Goal: Task Accomplishment & Management: Complete application form

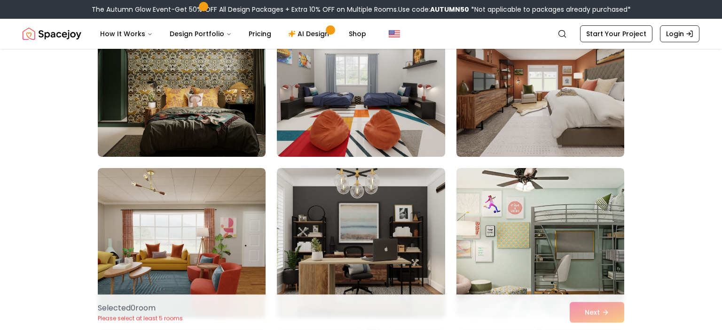
scroll to position [128, 0]
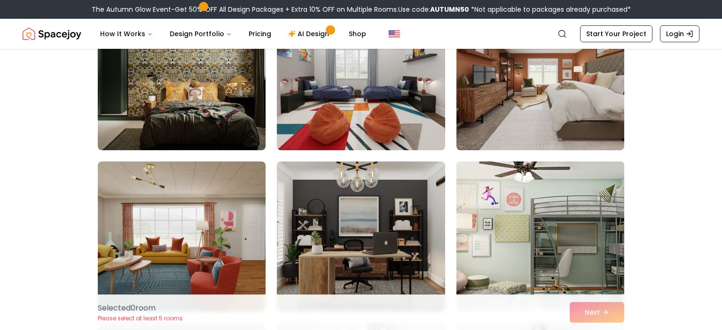
click at [575, 252] on img at bounding box center [540, 237] width 176 height 158
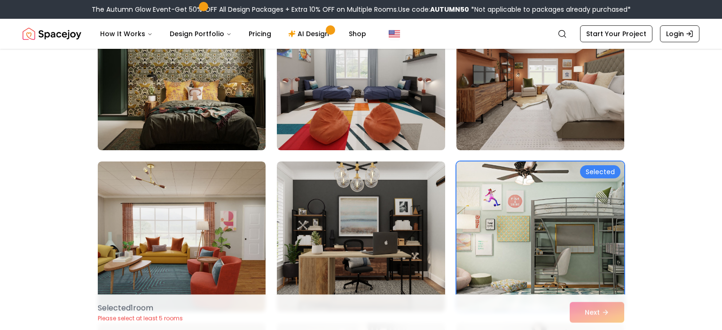
click at [606, 311] on div "Selected 1 room Please select at least 5 rooms Next" at bounding box center [360, 313] width 541 height 36
click at [157, 109] on img at bounding box center [182, 75] width 168 height 150
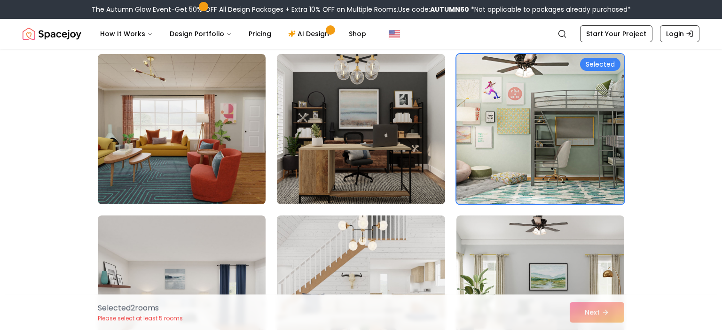
scroll to position [236, 0]
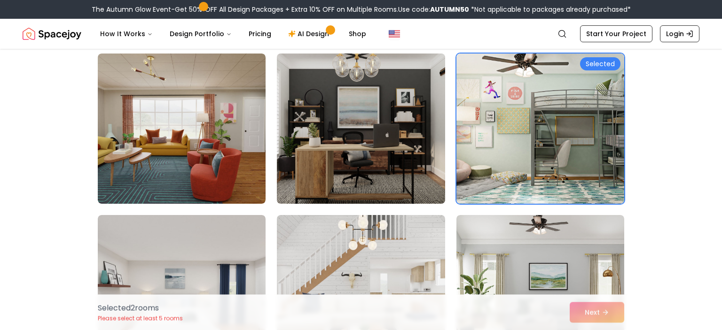
click at [331, 155] on img at bounding box center [360, 129] width 176 height 158
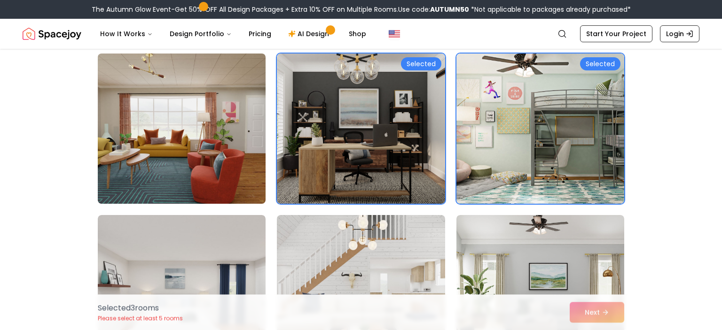
click at [168, 155] on img at bounding box center [181, 129] width 176 height 158
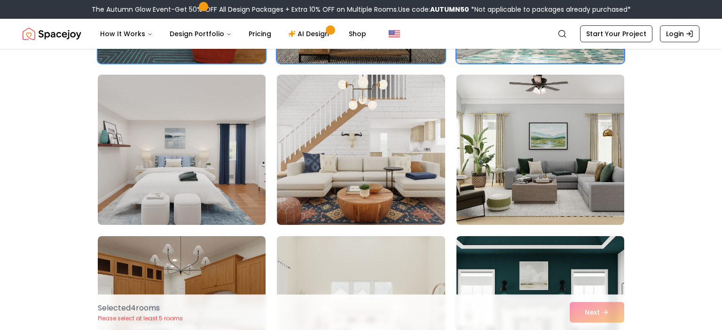
scroll to position [381, 0]
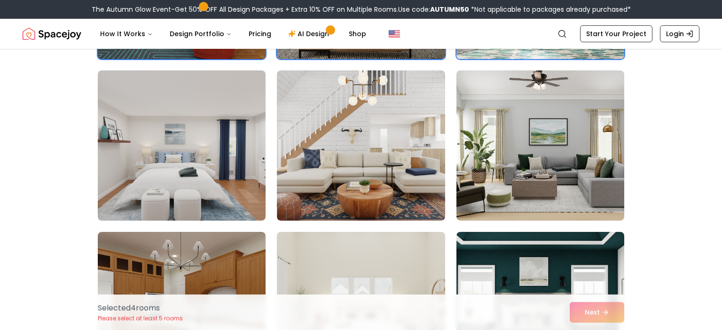
click at [325, 187] on img at bounding box center [361, 145] width 168 height 150
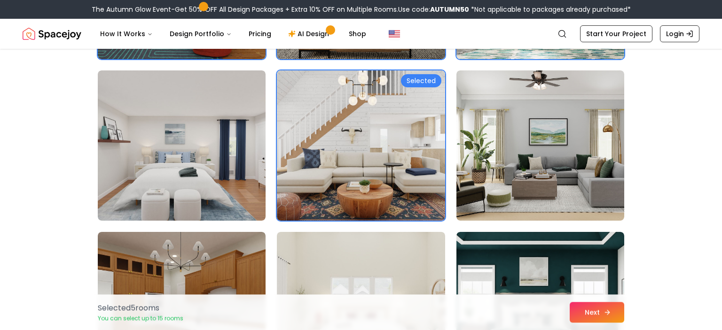
click at [605, 311] on icon at bounding box center [607, 313] width 8 height 8
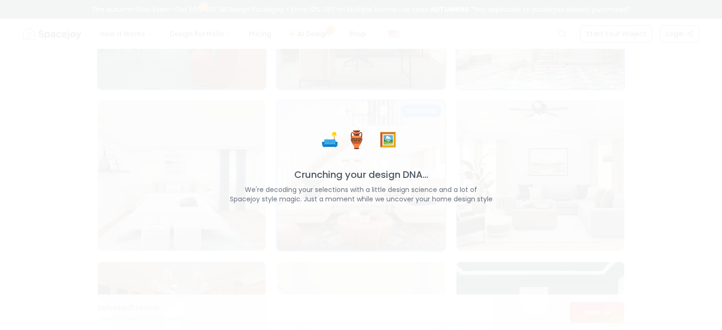
scroll to position [350, 0]
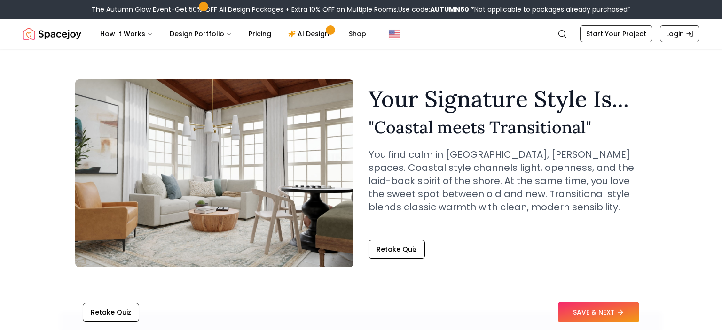
scroll to position [12, 0]
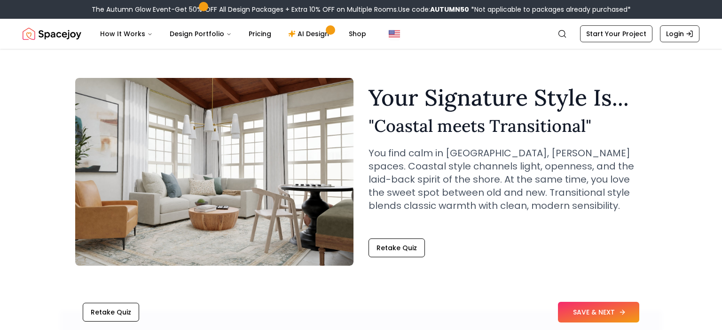
click at [595, 313] on button "SAVE & NEXT" at bounding box center [598, 312] width 81 height 21
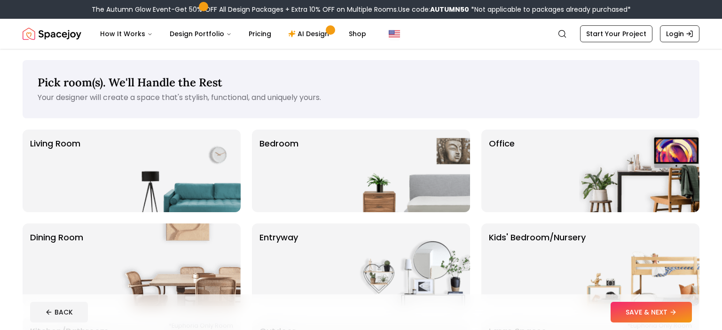
scroll to position [34, 0]
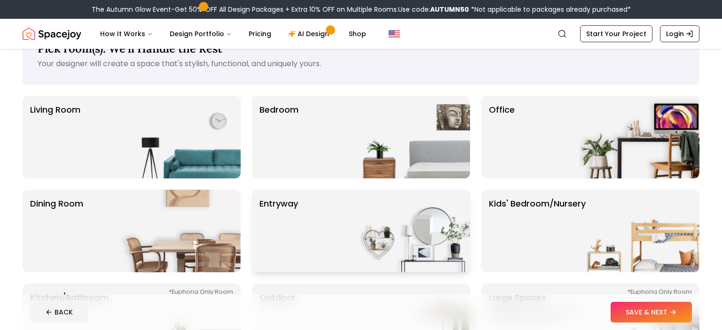
click at [293, 249] on p "entryway" at bounding box center [278, 231] width 39 height 68
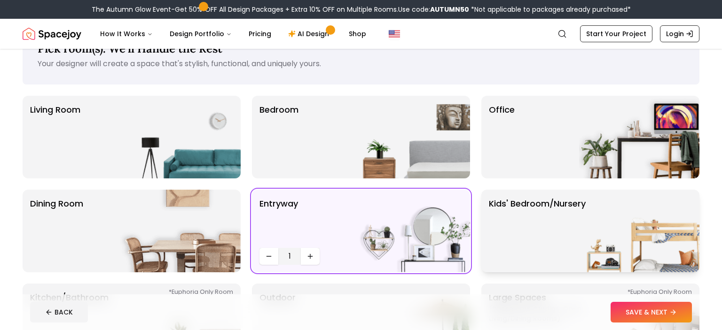
click at [660, 247] on img at bounding box center [639, 231] width 120 height 83
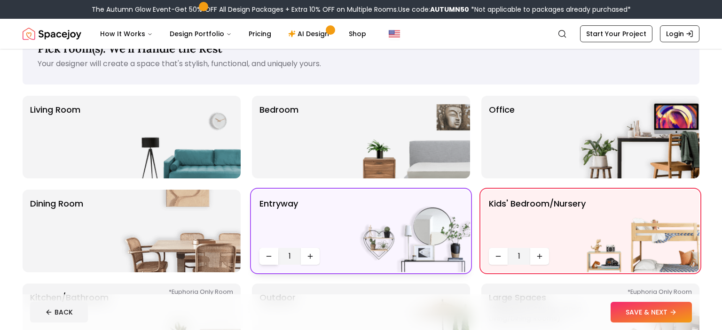
click at [269, 261] on button "Decrease quantity" at bounding box center [268, 256] width 19 height 17
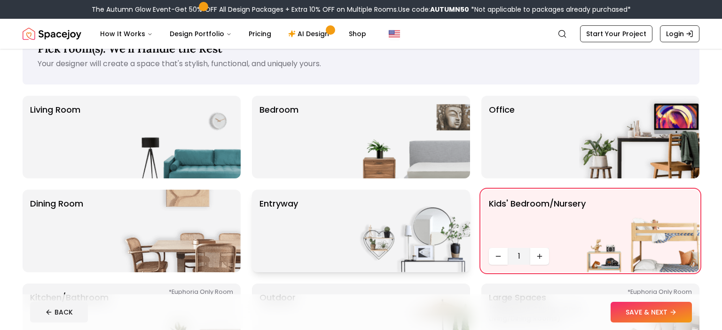
click at [660, 227] on img at bounding box center [639, 231] width 120 height 83
